Goal: Transaction & Acquisition: Purchase product/service

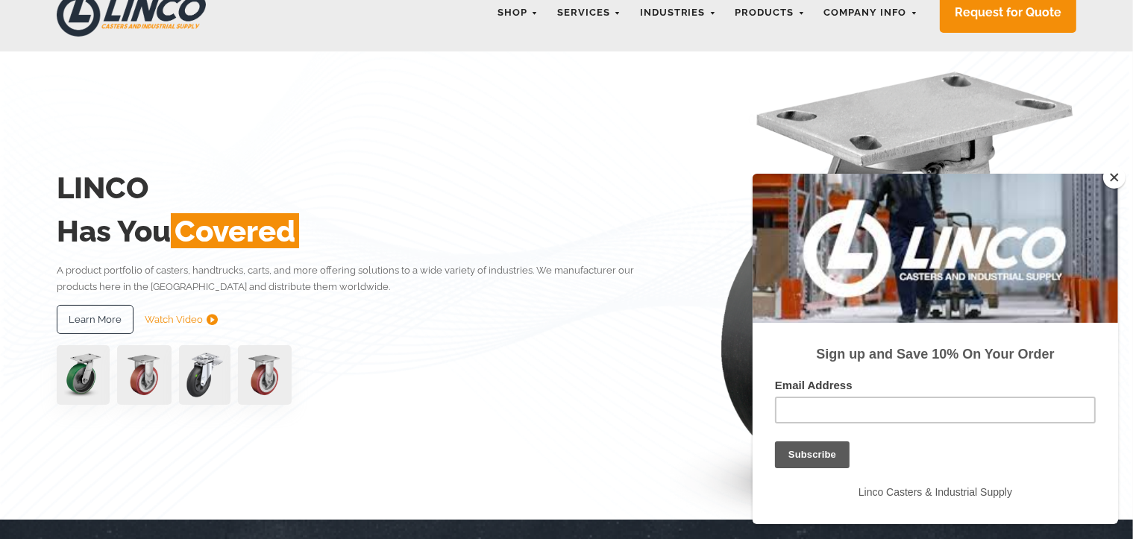
scroll to position [149, 0]
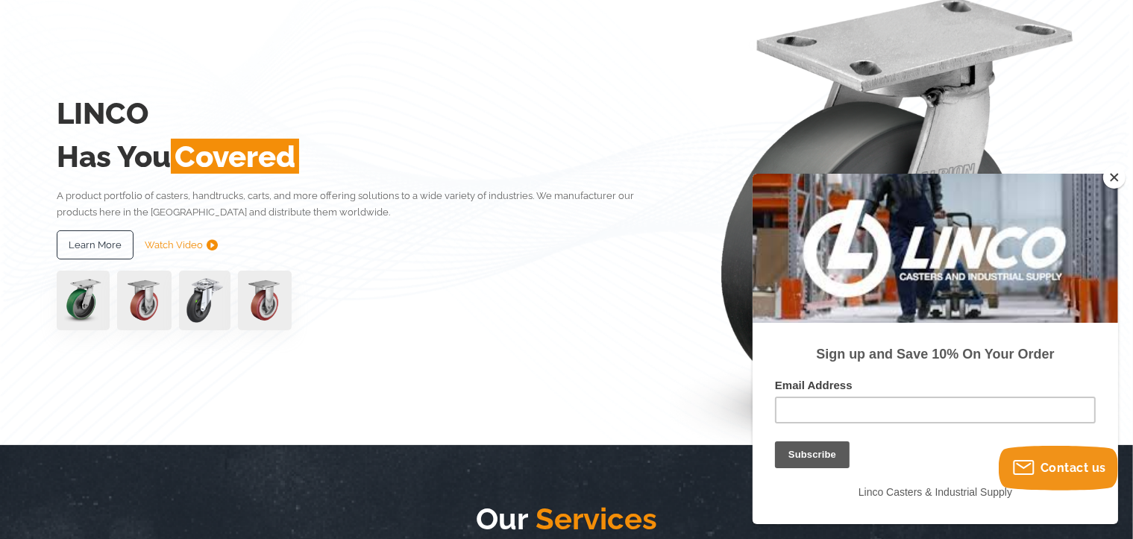
click at [1116, 185] on button "Close" at bounding box center [1114, 177] width 22 height 22
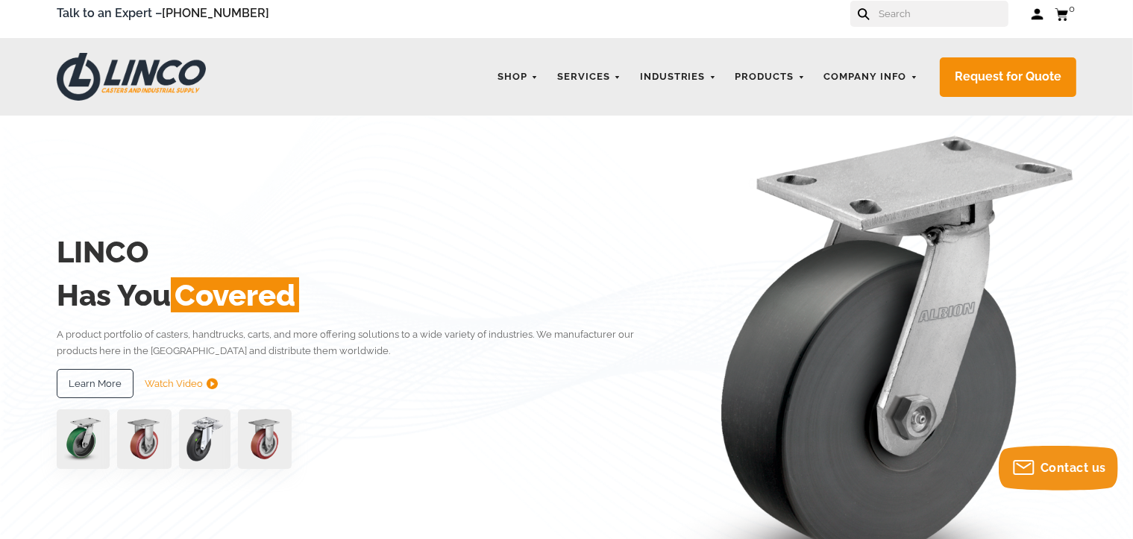
scroll to position [0, 0]
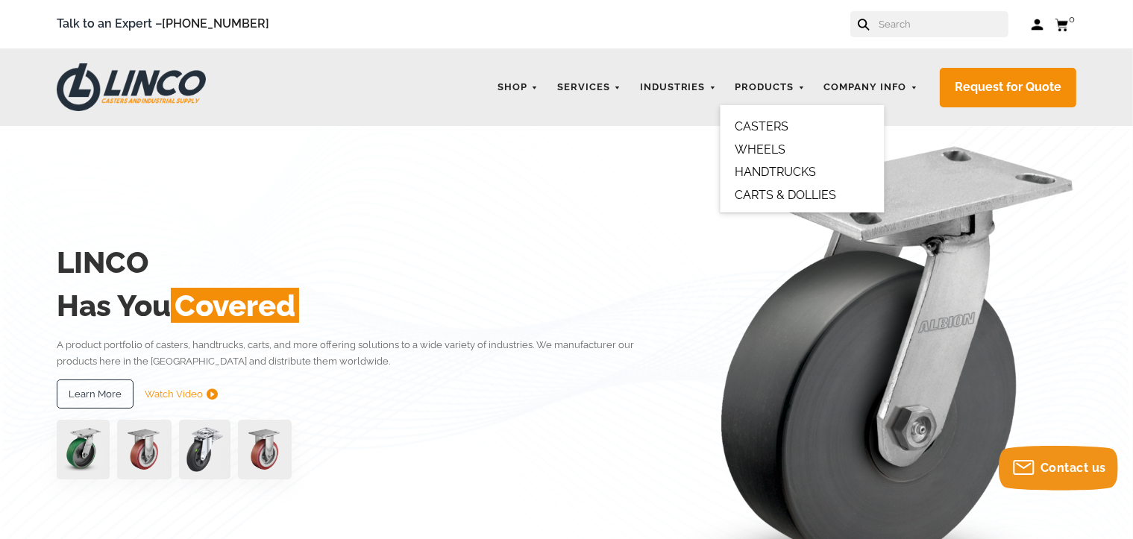
click at [772, 124] on link "CASTERS" at bounding box center [762, 126] width 54 height 14
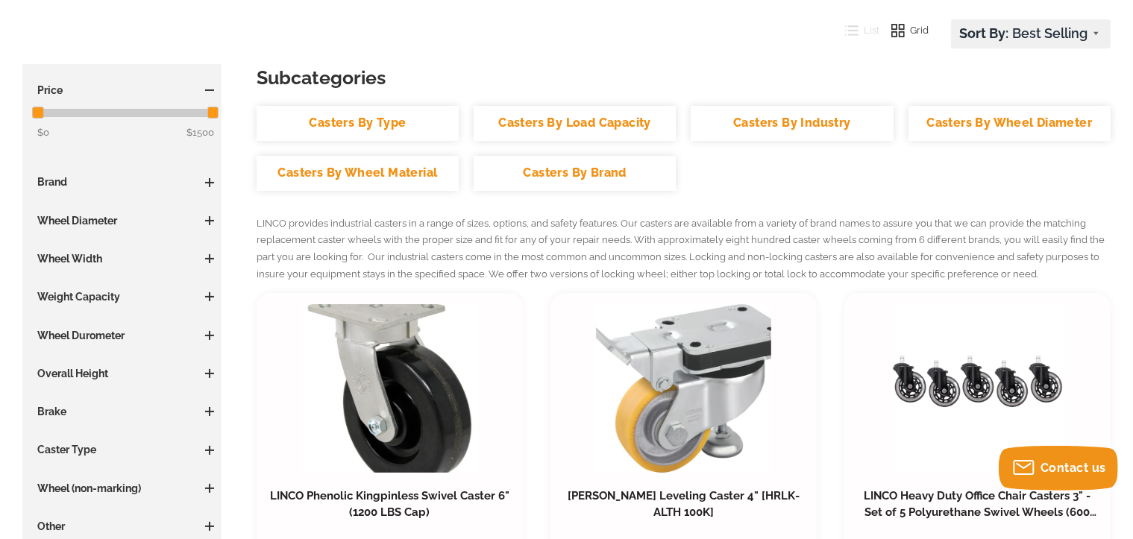
scroll to position [224, 0]
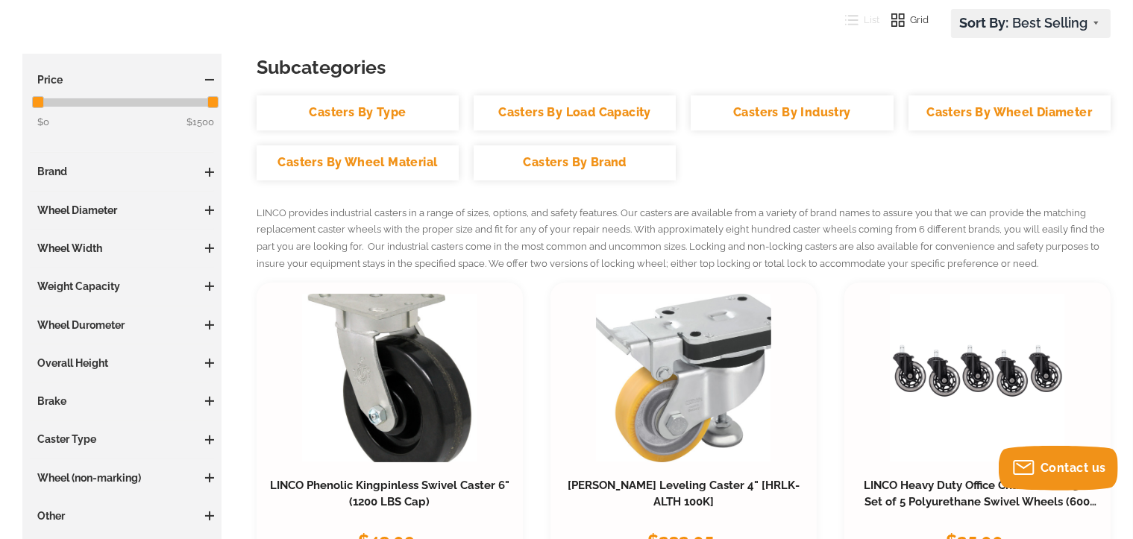
click at [200, 207] on h3 "Wheel Diameter" at bounding box center [122, 210] width 184 height 15
click at [209, 206] on span at bounding box center [209, 210] width 1 height 9
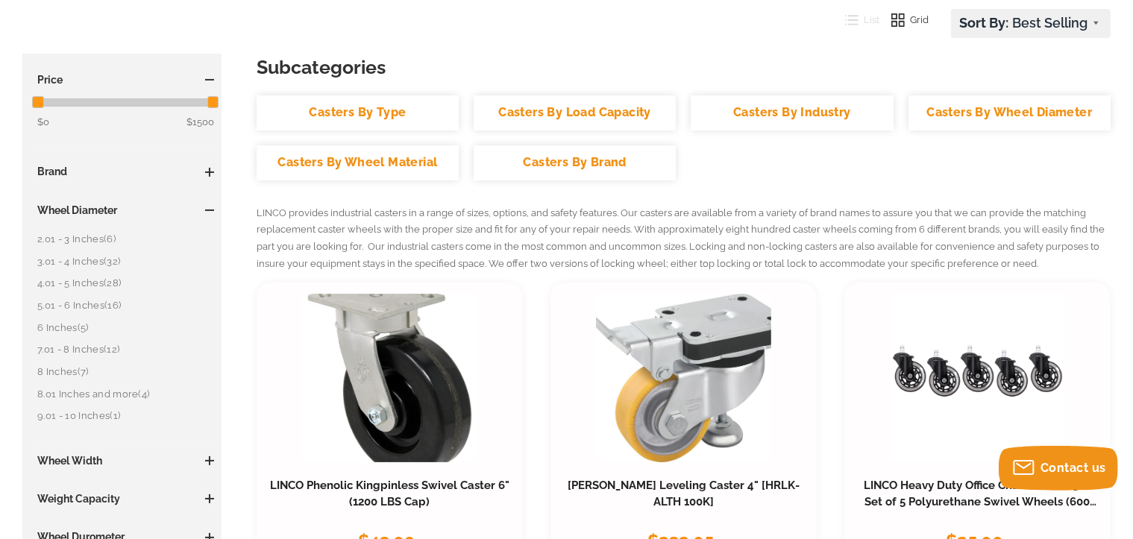
click at [66, 327] on link "6 Inches (5)" at bounding box center [125, 328] width 177 height 16
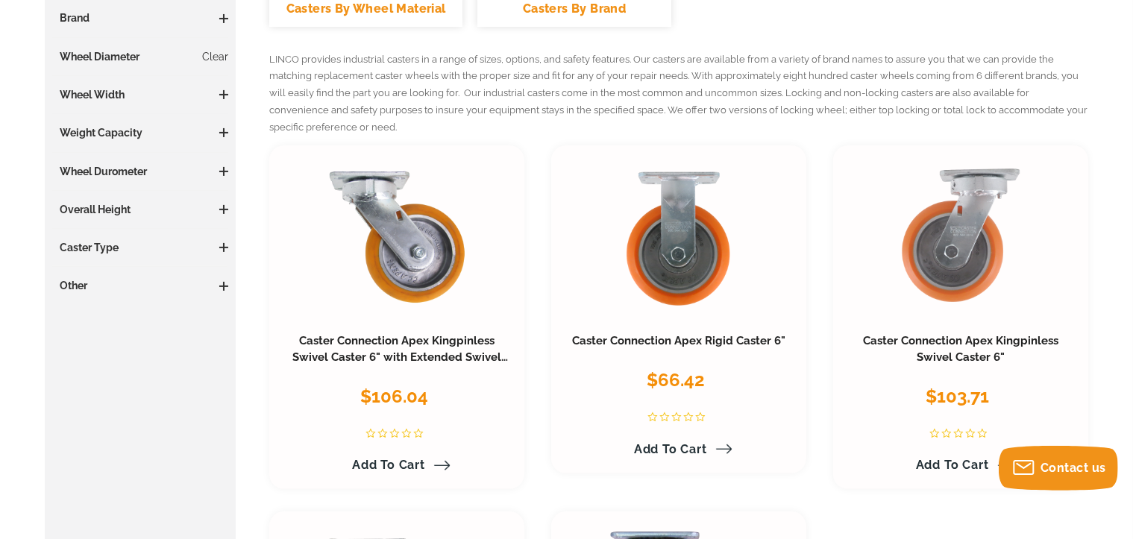
scroll to position [373, 0]
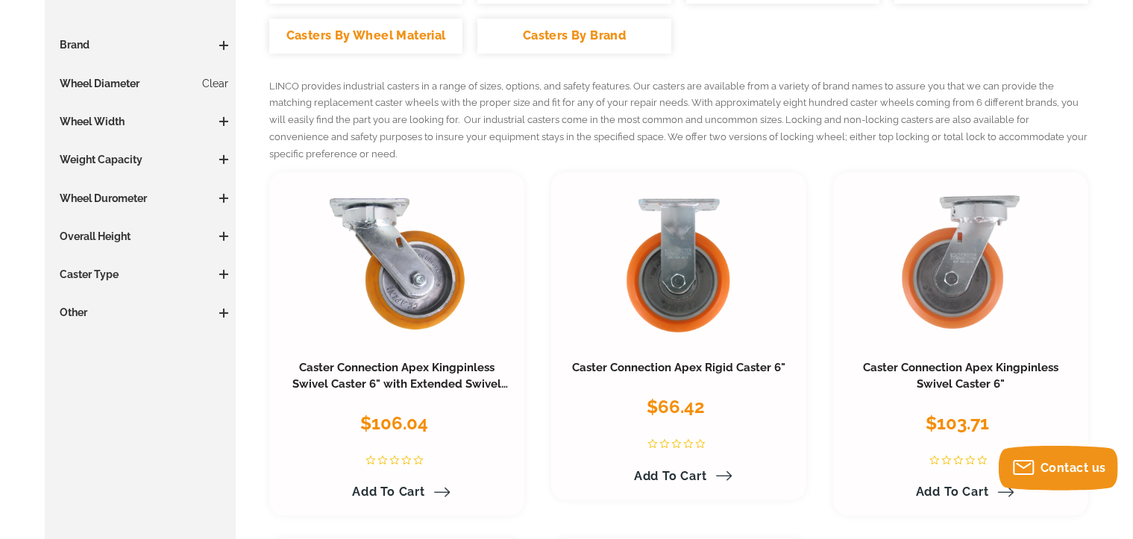
click at [199, 271] on h3 "Caster Type" at bounding box center [140, 274] width 176 height 15
click at [219, 270] on span at bounding box center [223, 274] width 9 height 9
click at [218, 270] on h3 "Caster Type" at bounding box center [140, 274] width 176 height 15
click at [216, 85] on link "Clear" at bounding box center [215, 83] width 26 height 15
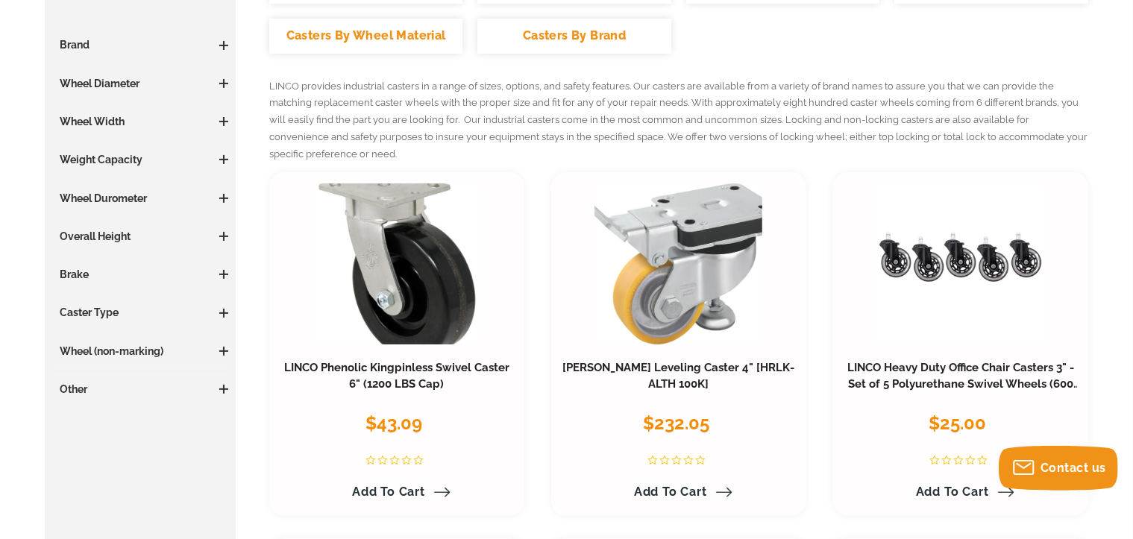
click at [226, 119] on span at bounding box center [223, 121] width 9 height 9
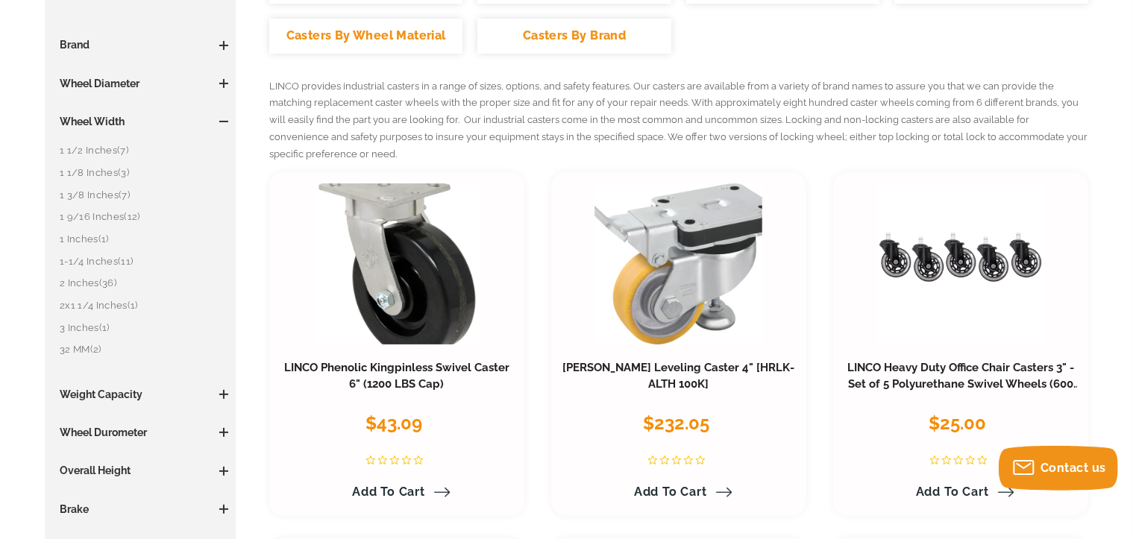
click at [86, 285] on link "2 Inches (36)" at bounding box center [144, 283] width 169 height 16
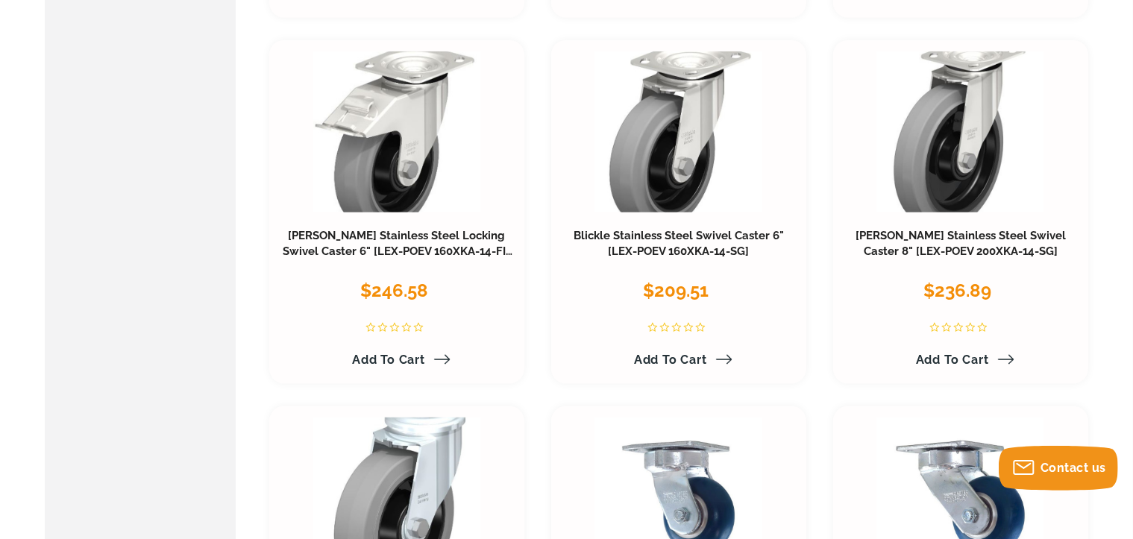
scroll to position [1939, 0]
